Goal: Information Seeking & Learning: Learn about a topic

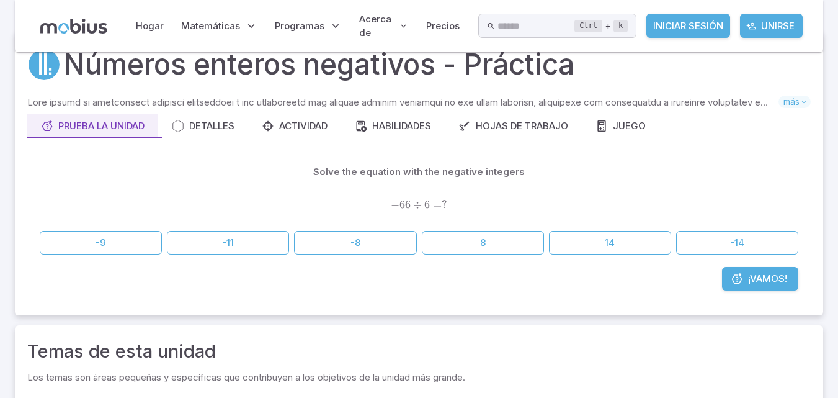
scroll to position [33, 0]
click at [252, 244] on button "-11" at bounding box center [228, 243] width 122 height 24
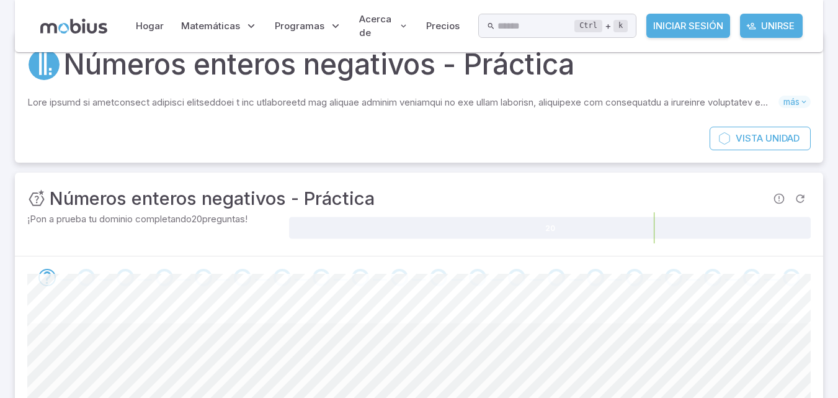
scroll to position [158, 0]
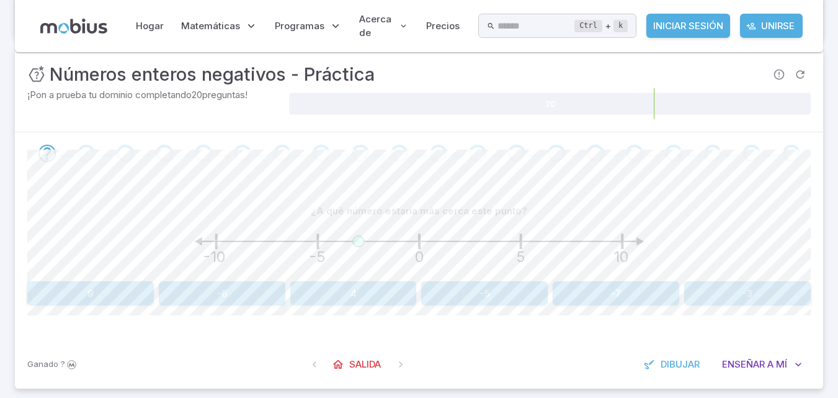
click at [749, 284] on button "-3" at bounding box center [747, 293] width 127 height 24
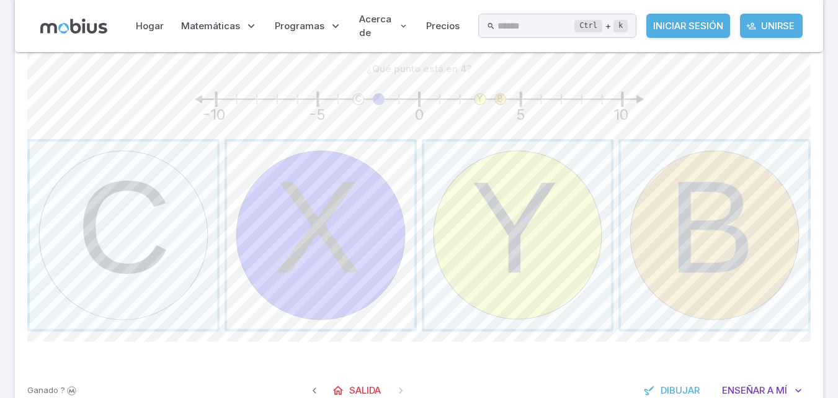
scroll to position [282, 0]
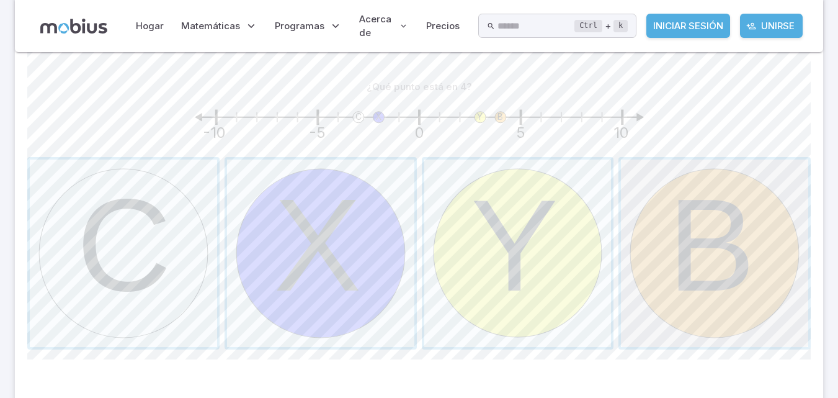
click at [779, 259] on span "button" at bounding box center [714, 252] width 187 height 187
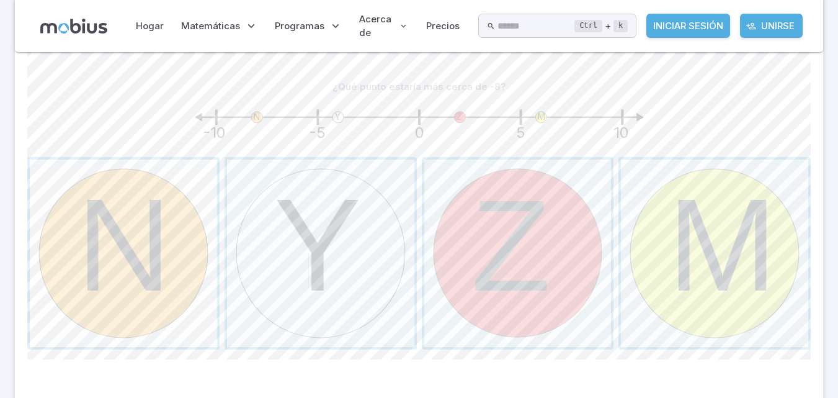
click at [99, 241] on span "button" at bounding box center [123, 252] width 187 height 187
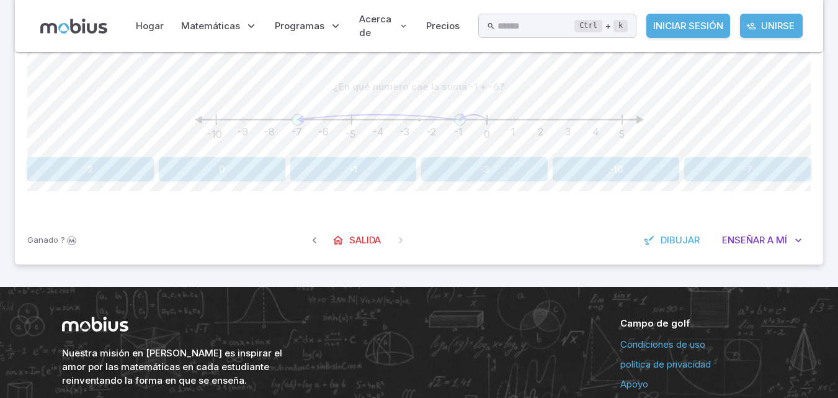
click at [742, 165] on font "-7" at bounding box center [747, 169] width 10 height 12
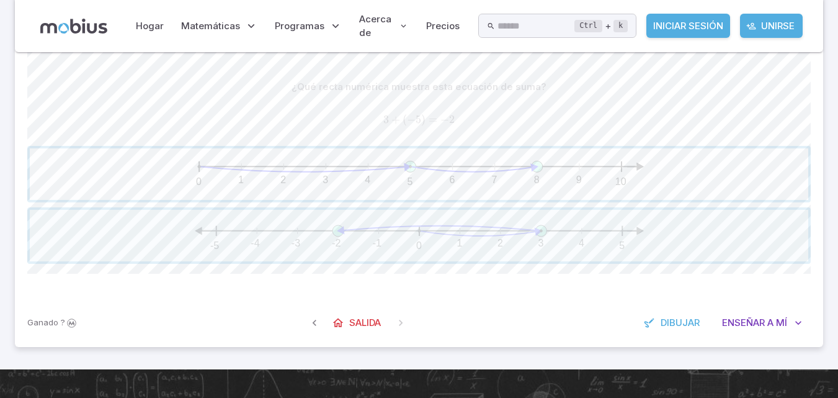
click at [473, 163] on span "button" at bounding box center [419, 173] width 778 height 51
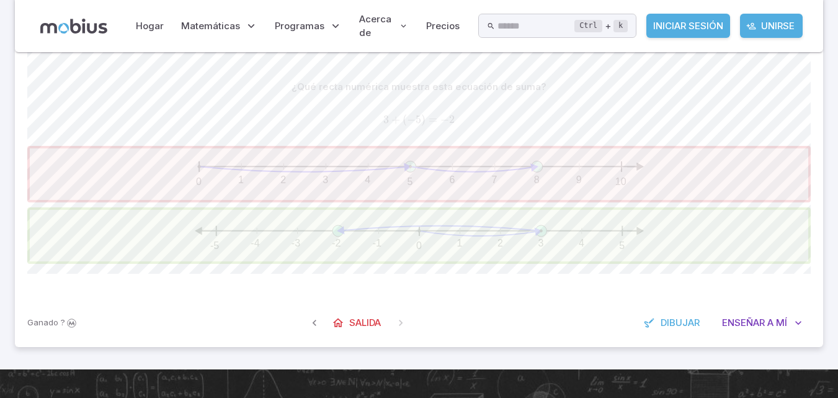
click at [501, 236] on span "button" at bounding box center [419, 235] width 778 height 51
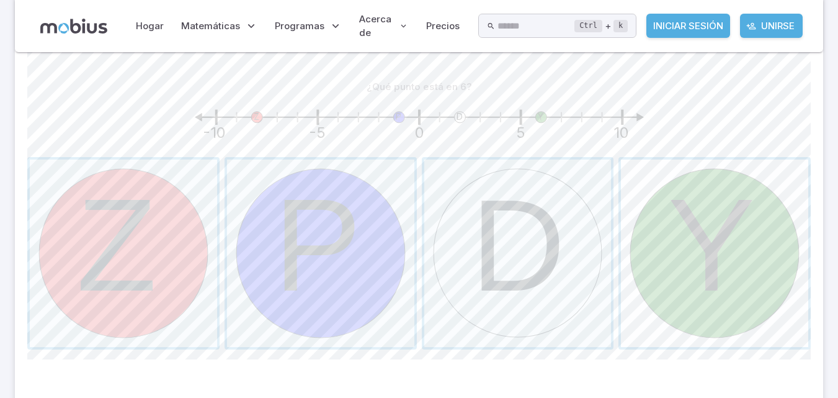
click at [747, 196] on span "button" at bounding box center [714, 252] width 187 height 187
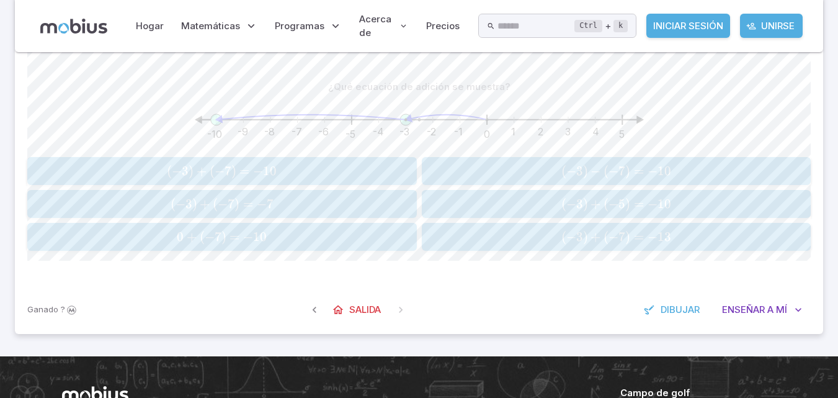
click at [319, 165] on span "( − 3 ) + ( − 7 ) = − 10" at bounding box center [221, 171] width 381 height 16
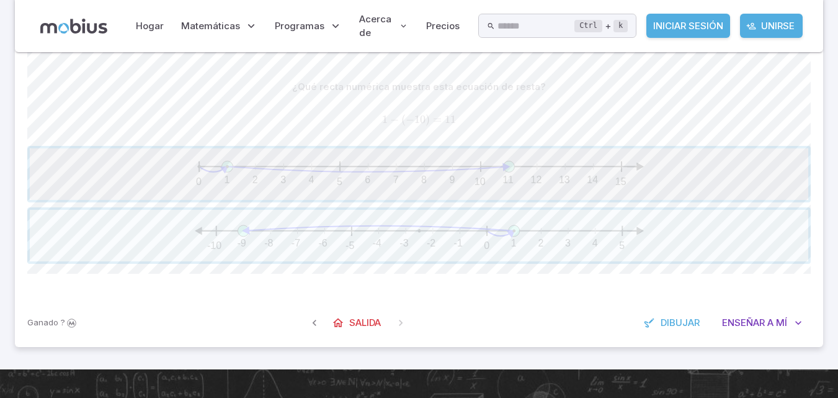
click at [354, 172] on span "button" at bounding box center [419, 173] width 778 height 51
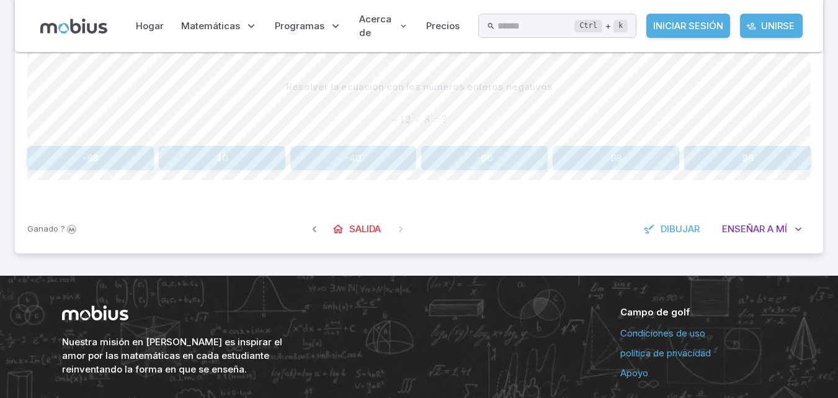
click at [507, 156] on button "-96" at bounding box center [484, 158] width 127 height 24
click at [752, 156] on font "10" at bounding box center [747, 158] width 10 height 12
click at [140, 161] on button "-5" at bounding box center [123, 158] width 192 height 24
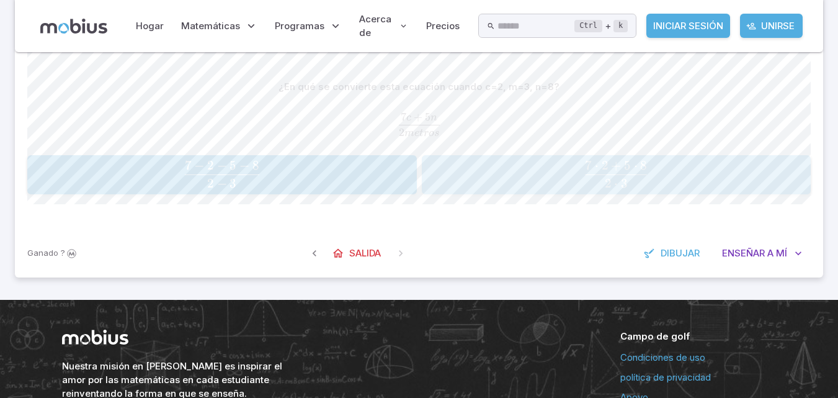
click at [533, 174] on span "2 ⋅ 3 7 ⋅ 2 + 5 ⋅ 8 ​" at bounding box center [615, 174] width 381 height 26
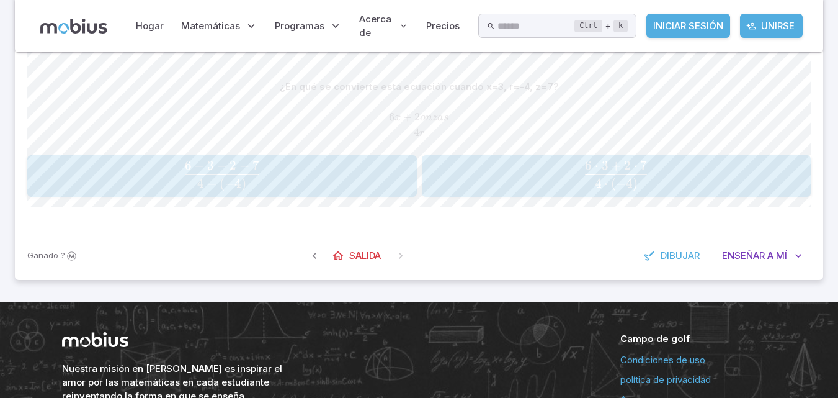
click at [517, 172] on span "4 ⋅ ( − 4 ) 6 ⋅ 3 + 2 ⋅ 7 ​" at bounding box center [615, 175] width 381 height 29
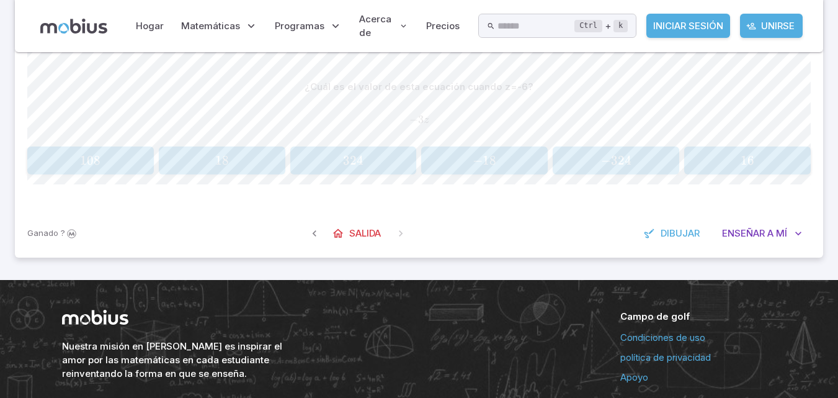
click at [245, 161] on span "18" at bounding box center [221, 161] width 118 height 16
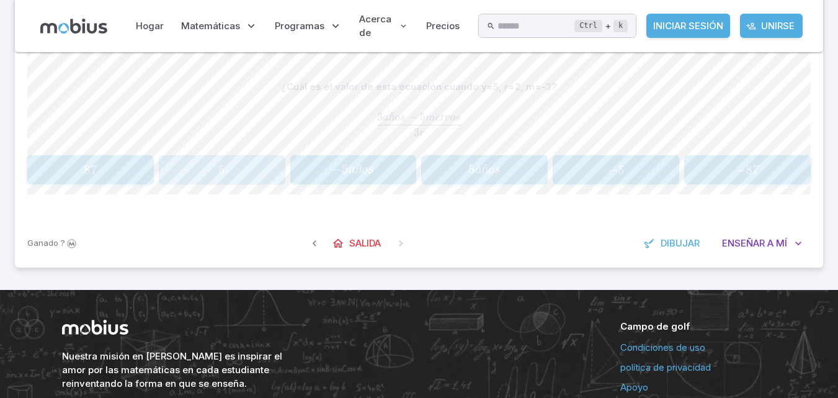
click at [266, 166] on span "5" at bounding box center [221, 170] width 118 height 16
click at [759, 164] on span "4" at bounding box center [747, 170] width 118 height 16
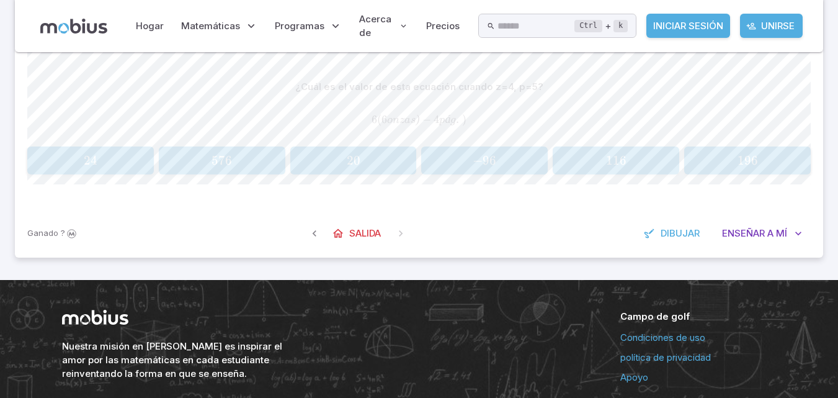
click at [98, 149] on button "24 24 24" at bounding box center [90, 160] width 127 height 28
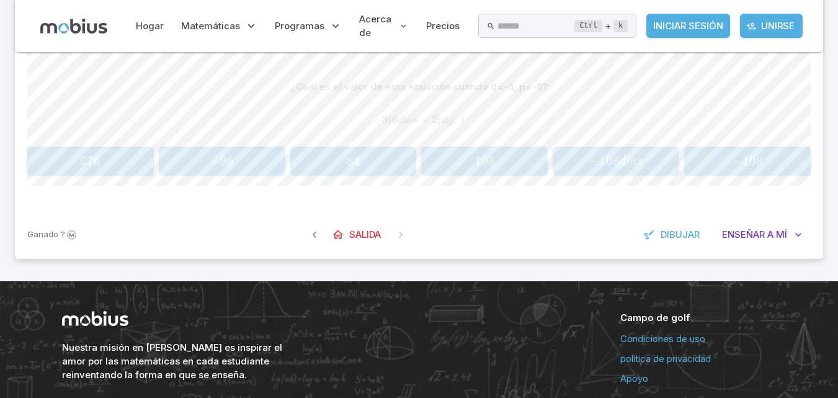
click at [530, 153] on span "108" at bounding box center [484, 161] width 118 height 16
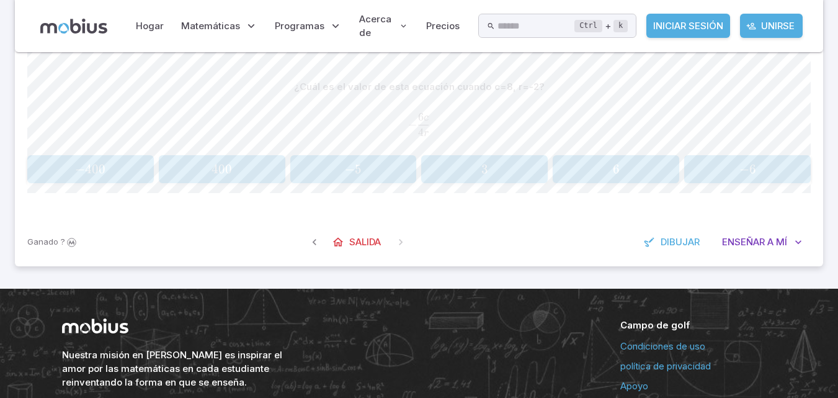
click at [646, 177] on div "6 6 6" at bounding box center [616, 169] width 118 height 18
click at [711, 164] on span "0" at bounding box center [747, 169] width 118 height 16
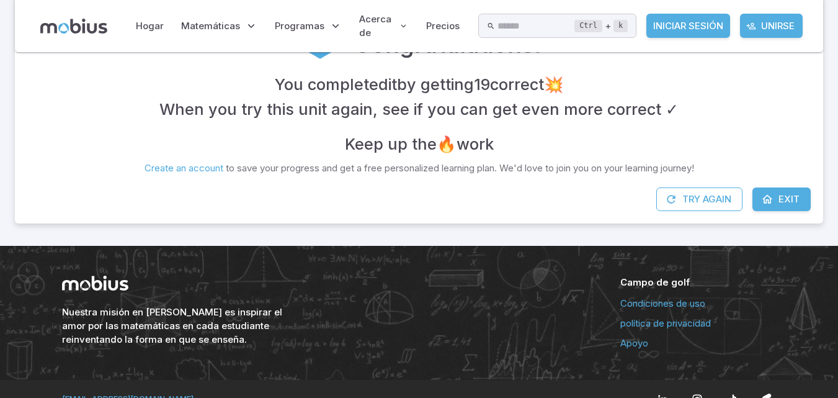
scroll to position [158, 0]
